Goal: Information Seeking & Learning: Learn about a topic

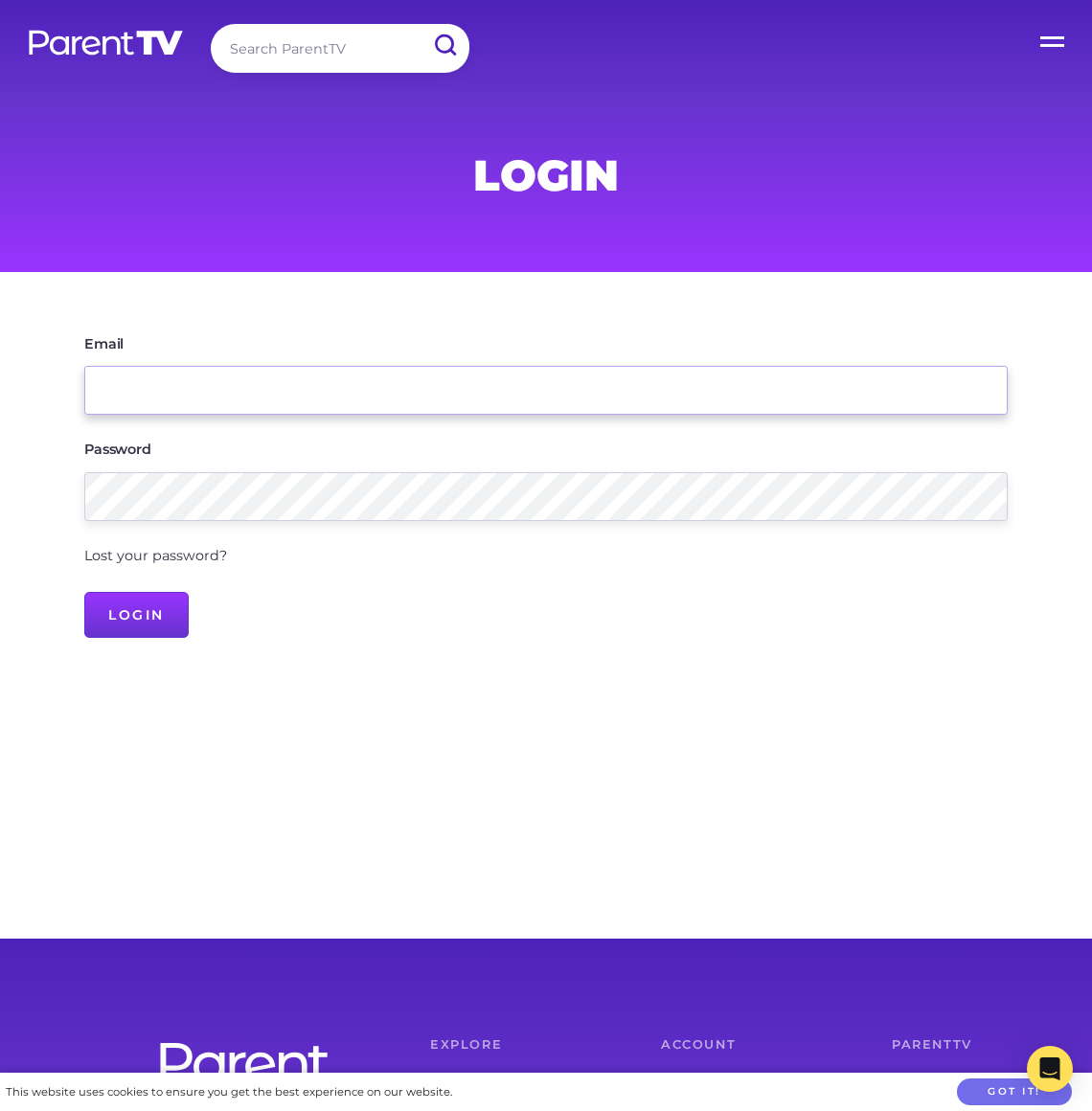
type input "[EMAIL_ADDRESS][DOMAIN_NAME]"
click at [139, 632] on input "Login" at bounding box center [136, 614] width 104 height 46
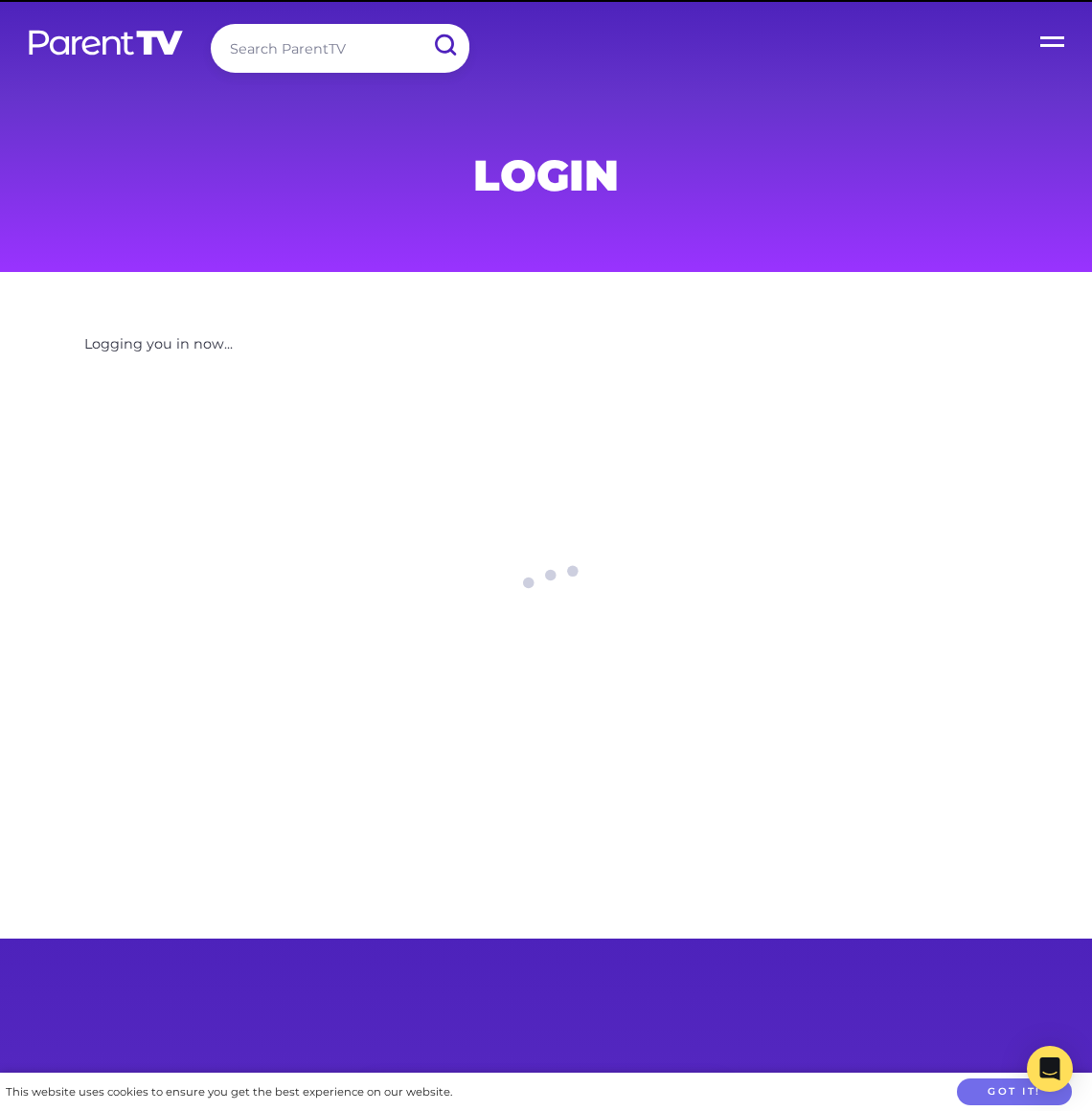
click at [304, 45] on input "search" at bounding box center [339, 49] width 258 height 49
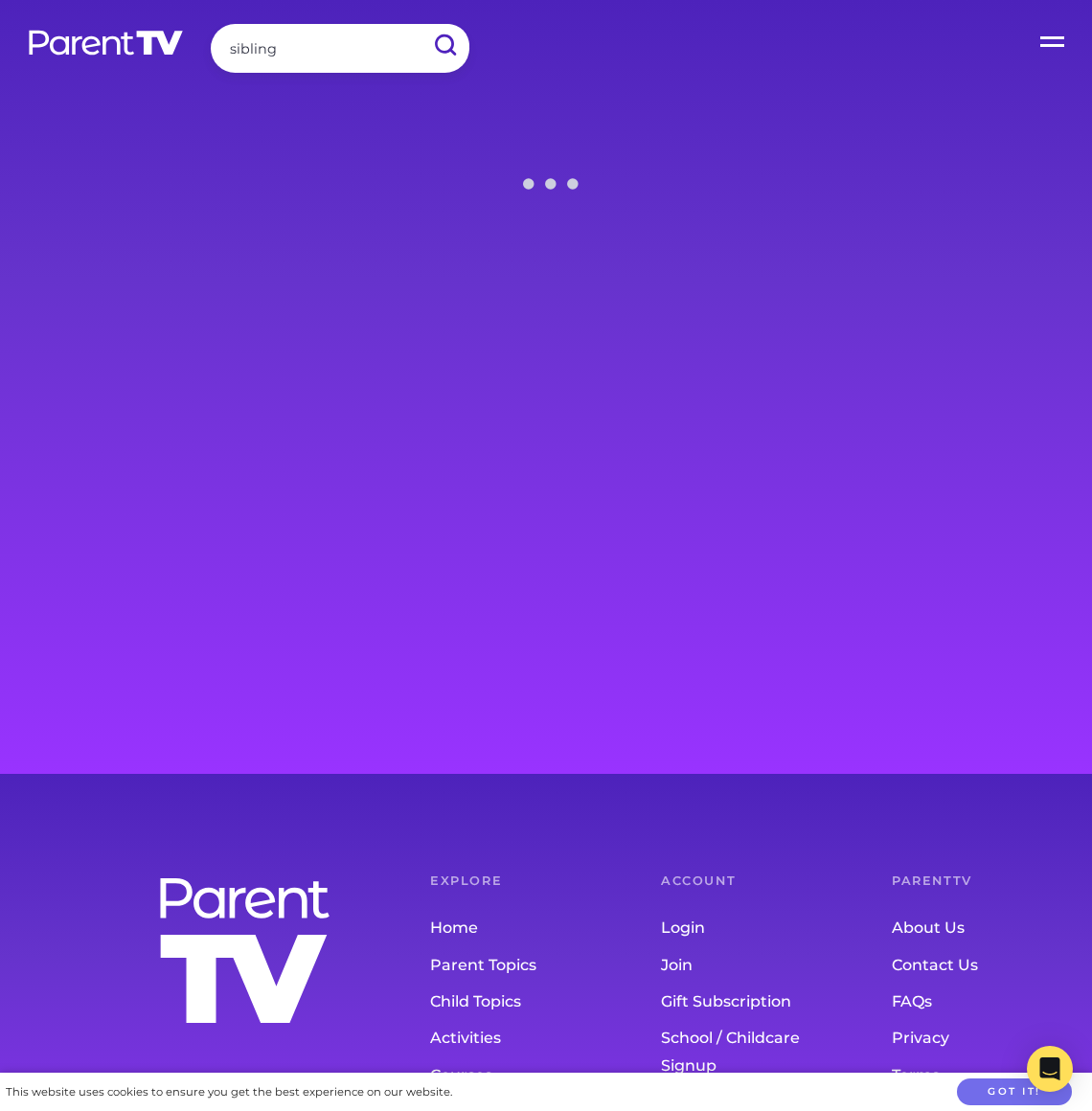
type input "sibling"
click at [420, 24] on input "submit" at bounding box center [444, 46] width 50 height 43
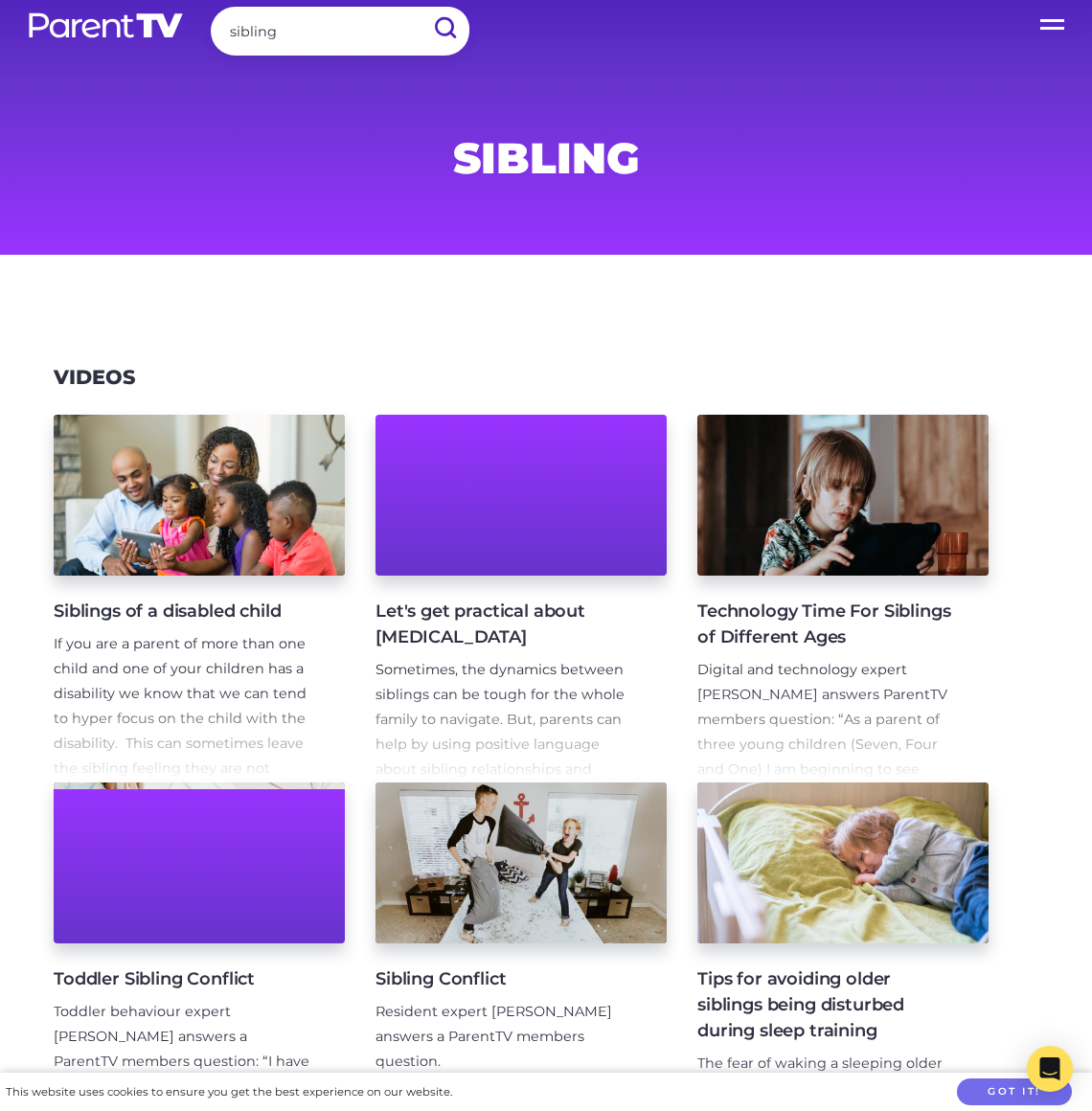
scroll to position [37, 0]
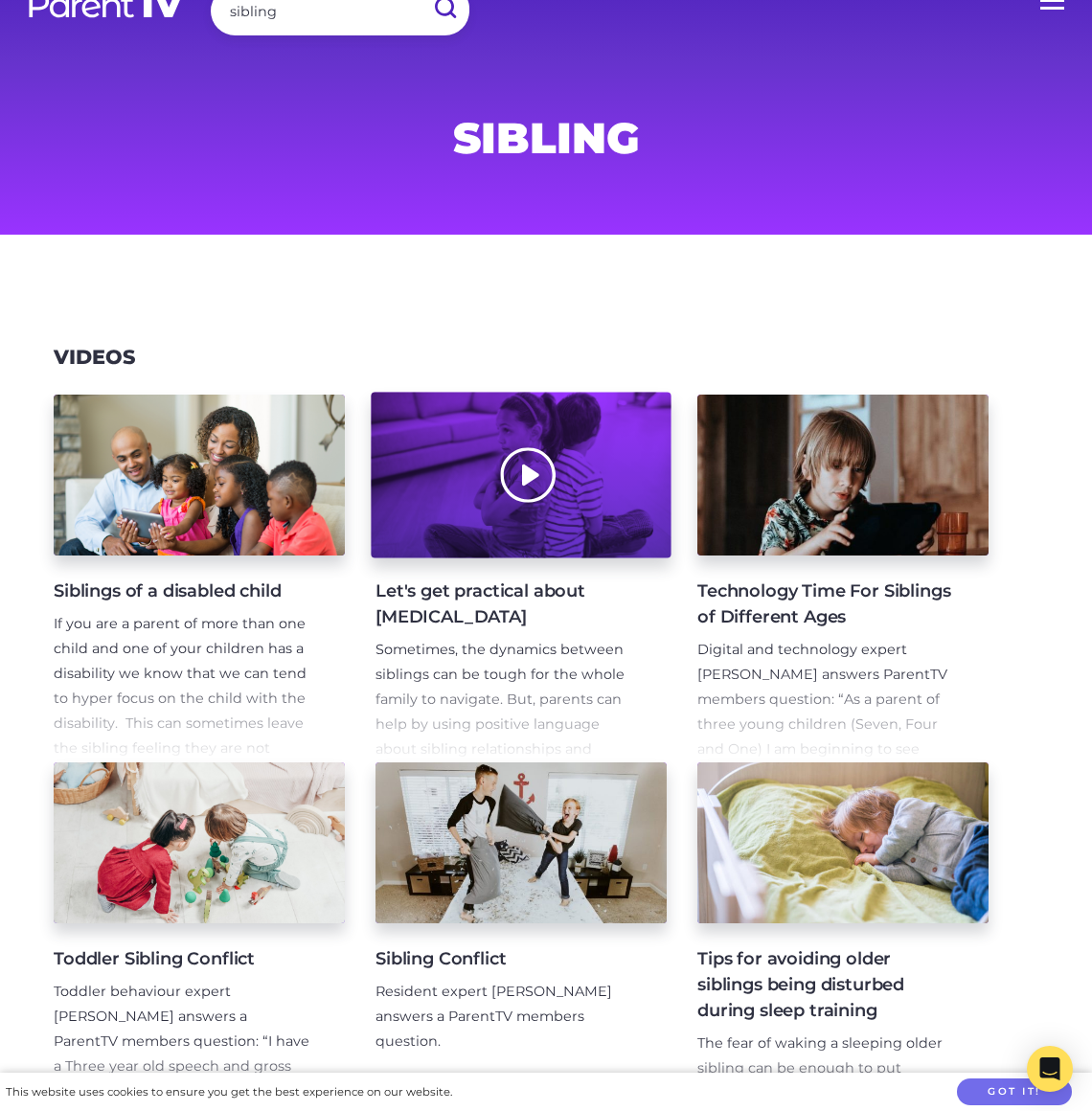
click at [622, 497] on div at bounding box center [520, 476] width 300 height 166
